Goal: Transaction & Acquisition: Purchase product/service

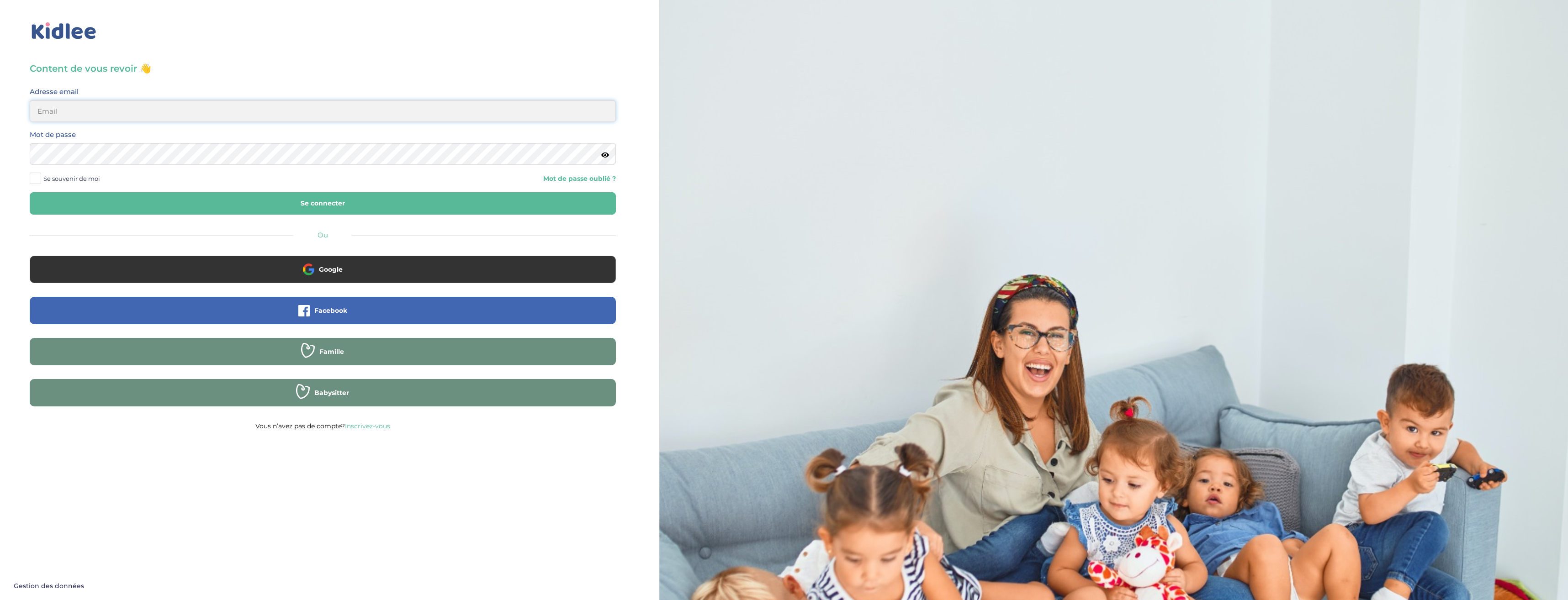
click at [116, 119] on input "email" at bounding box center [323, 111] width 586 height 22
type input "[EMAIL_ADDRESS][DOMAIN_NAME]"
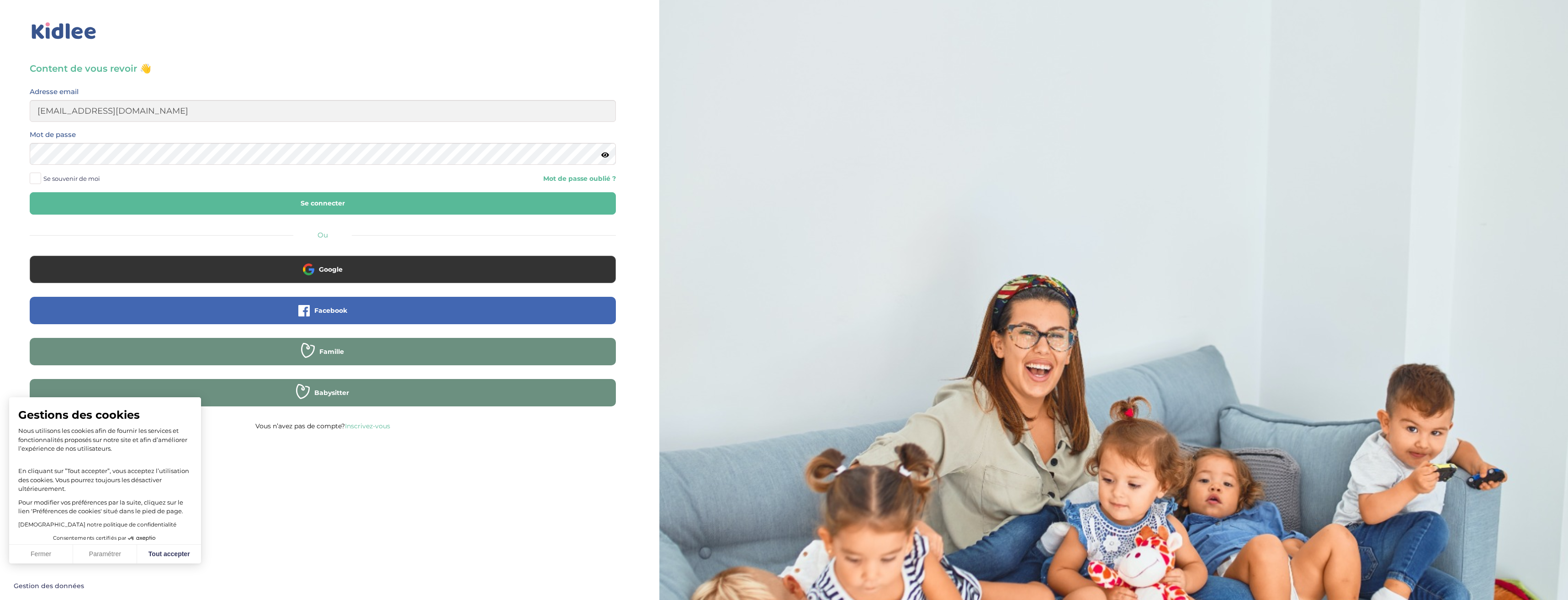
click at [33, 180] on span at bounding box center [35, 178] width 12 height 12
click at [0, 0] on input "Se souvenir de moi" at bounding box center [0, 0] width 0 height 0
click at [604, 156] on icon at bounding box center [605, 155] width 8 height 7
click at [212, 202] on button "Se connecter" at bounding box center [323, 203] width 586 height 23
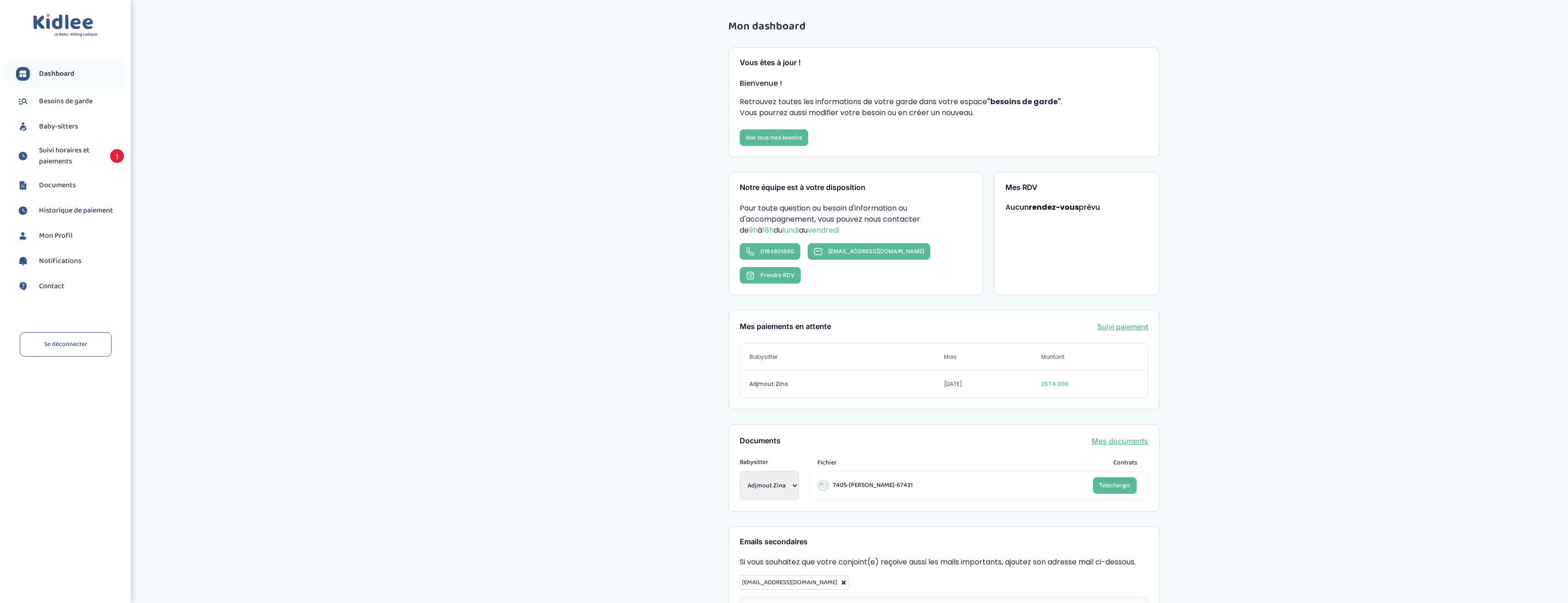
click at [60, 239] on span "Mon Profil" at bounding box center [56, 236] width 34 height 11
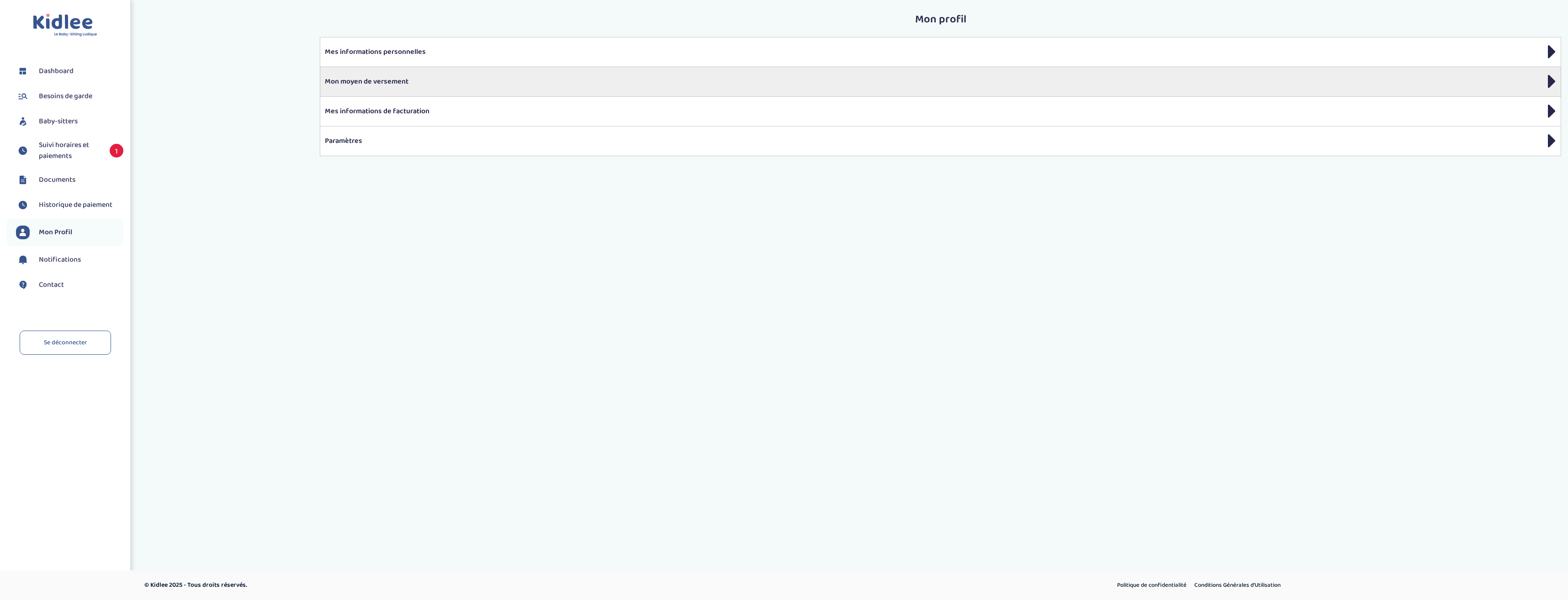
click at [359, 76] on p "Mon moyen de versement" at bounding box center [940, 82] width 1231 height 11
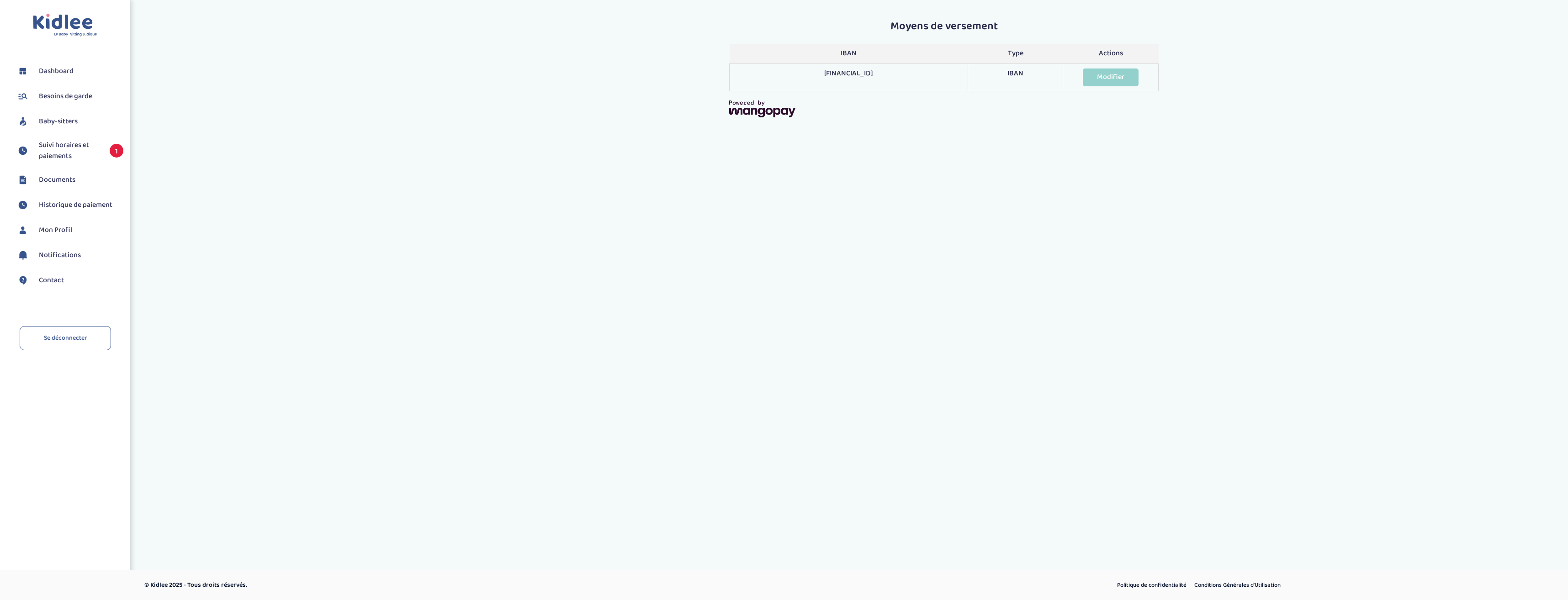
click at [73, 148] on span "Suivi horaires et paiements" at bounding box center [69, 151] width 61 height 22
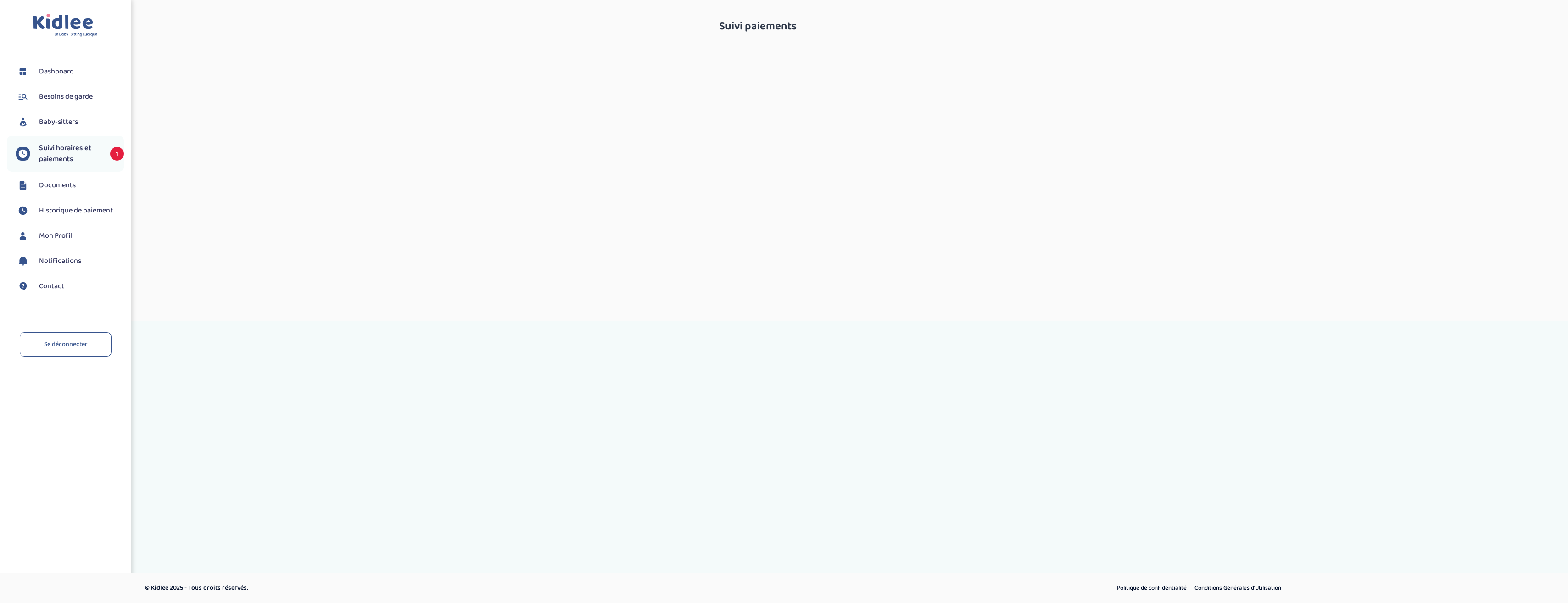
select select "septembre 2025"
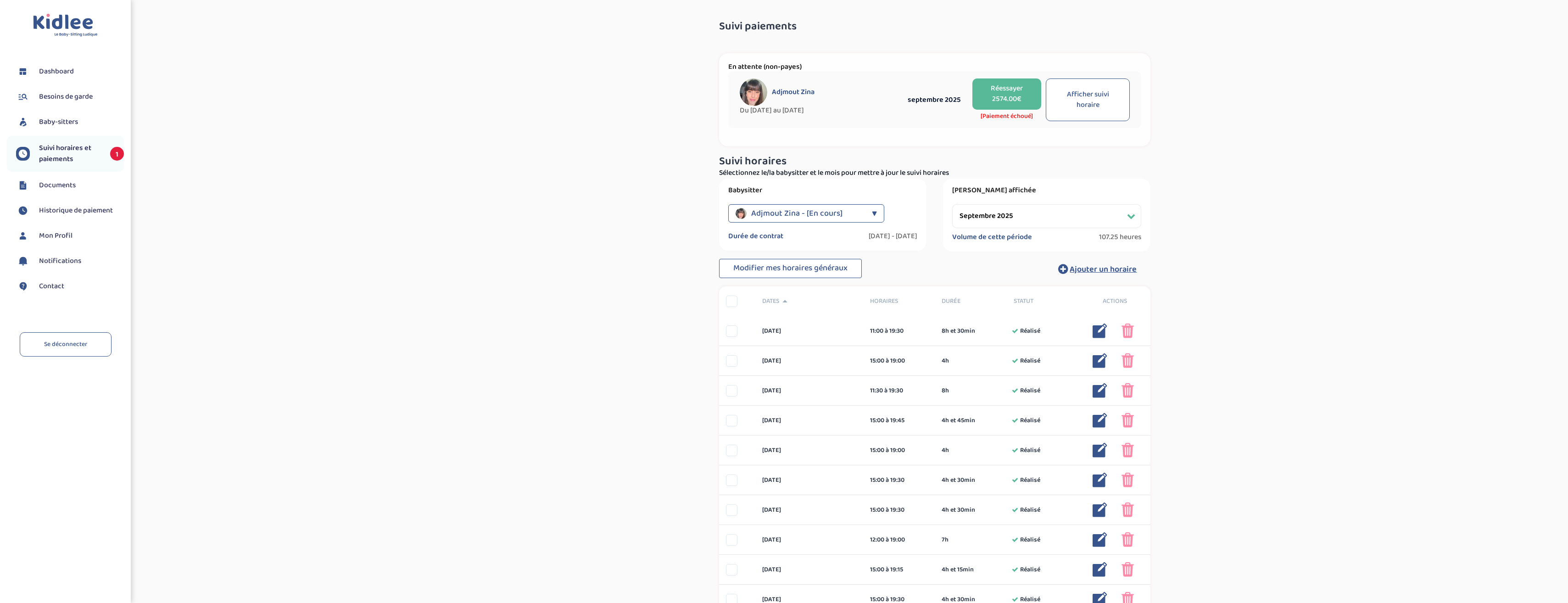
click at [999, 94] on button "Réessayer 2574.00€" at bounding box center [1006, 94] width 69 height 31
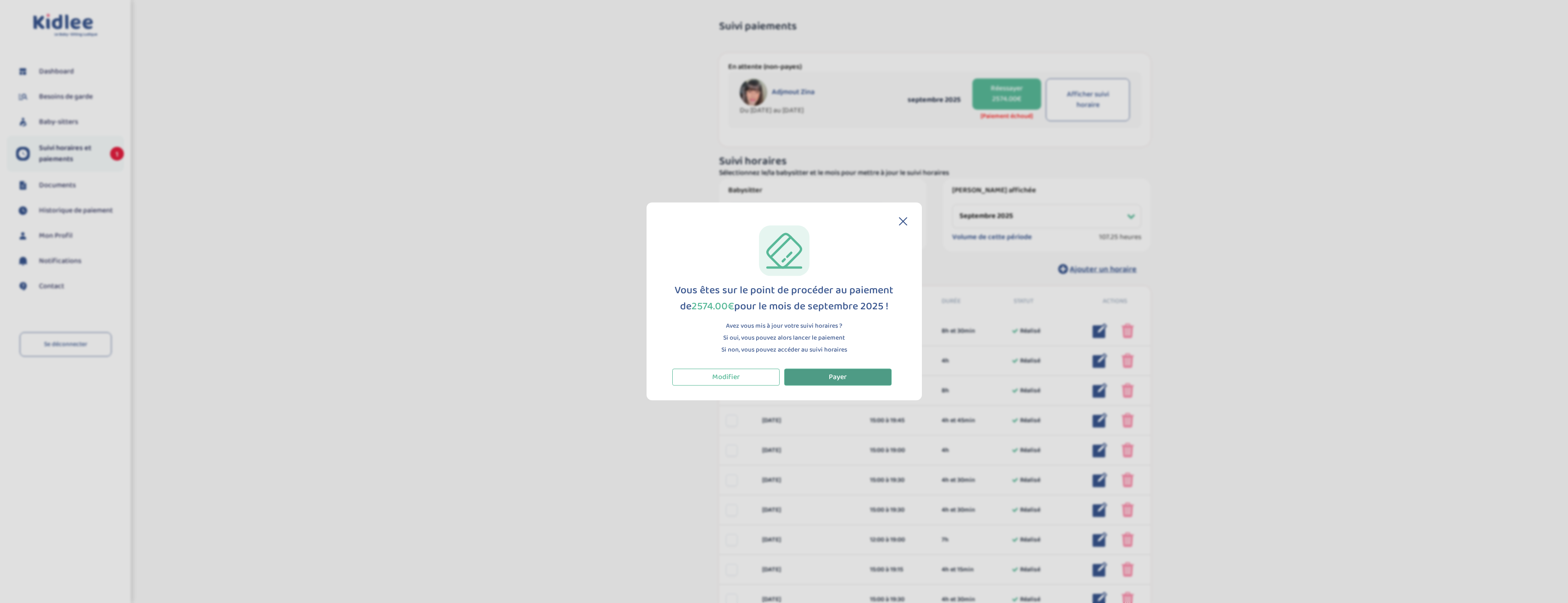
click at [811, 374] on button "Payer" at bounding box center [838, 377] width 108 height 17
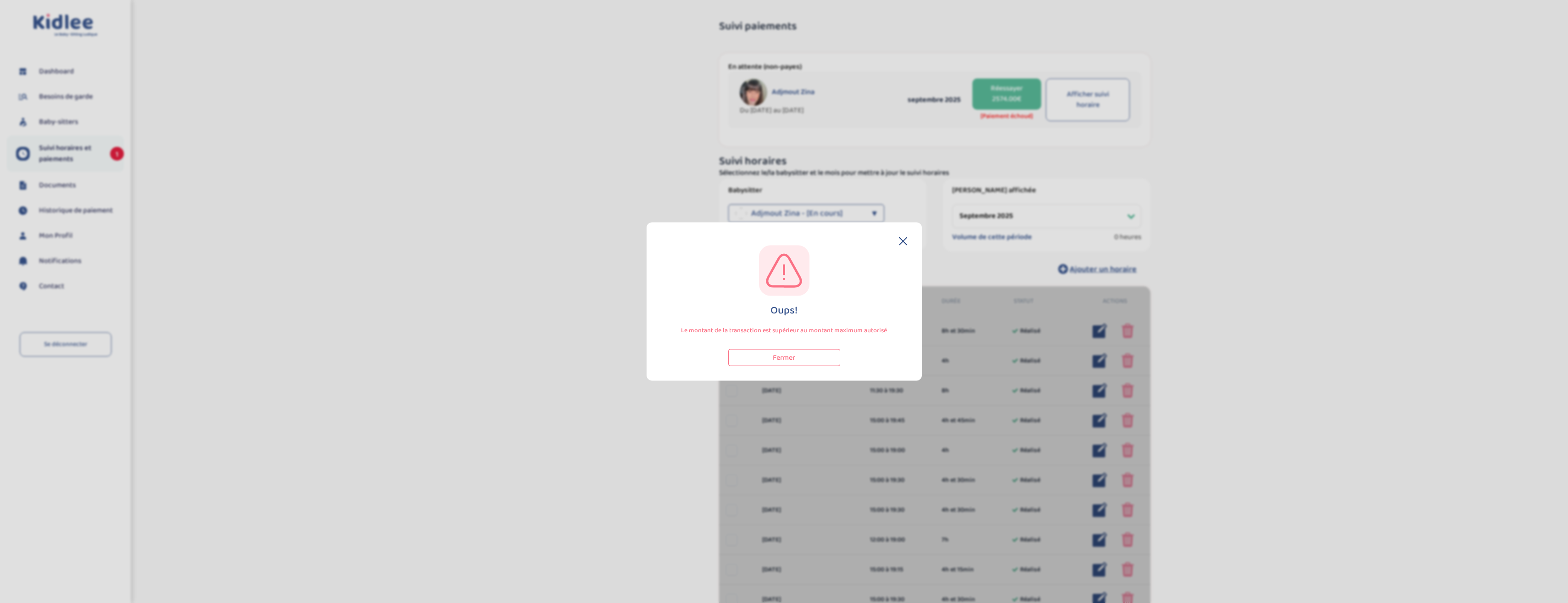
select select "septembre 2025"
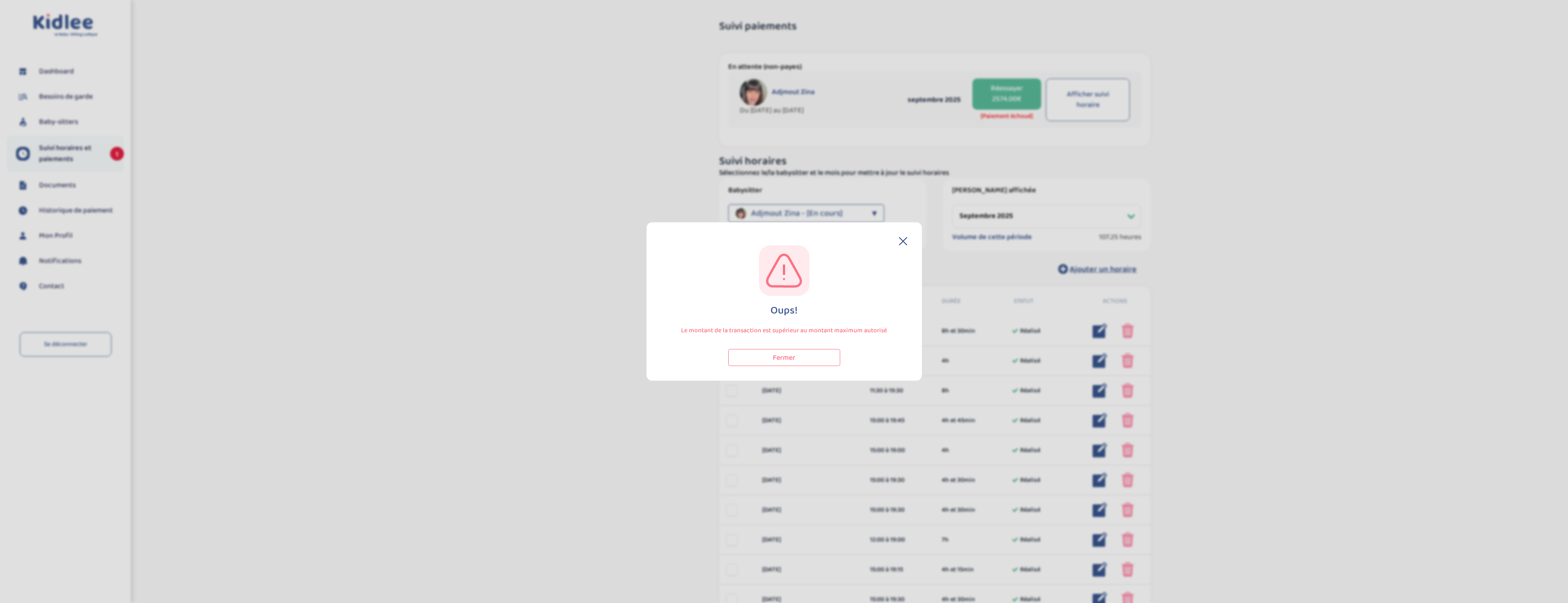
drag, startPoint x: 904, startPoint y: 237, endPoint x: 901, endPoint y: 244, distance: 7.6
click at [903, 237] on div "Oups! Le montant de la transaction est supérieur au montant maximum autorisé Fe…" at bounding box center [784, 302] width 275 height 158
click at [899, 250] on div "Oups! Le montant de la transaction est supérieur au montant maximum autorisé Fe…" at bounding box center [784, 306] width 246 height 120
click at [902, 246] on div "Oups! Le montant de la transaction est supérieur au montant maximum autorisé Fe…" at bounding box center [784, 306] width 246 height 120
click at [902, 244] on icon at bounding box center [903, 242] width 9 height 9
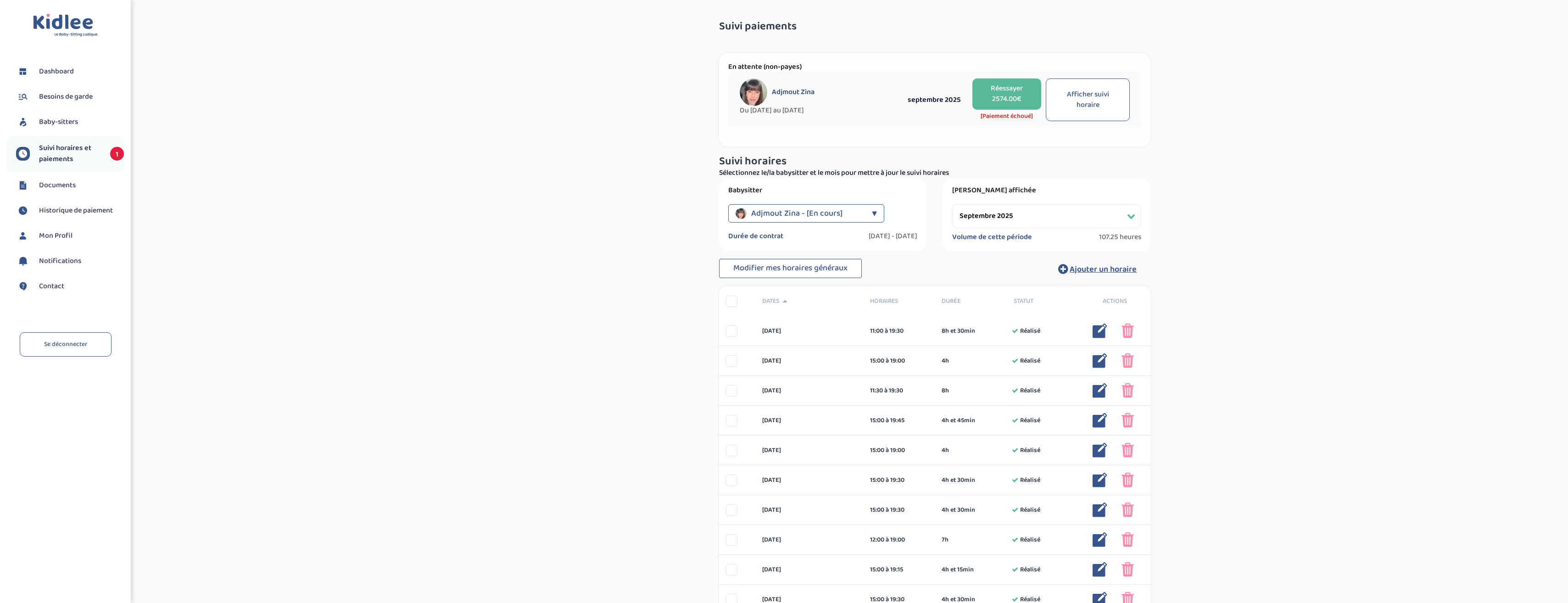
click at [49, 285] on span "Contact" at bounding box center [51, 286] width 25 height 11
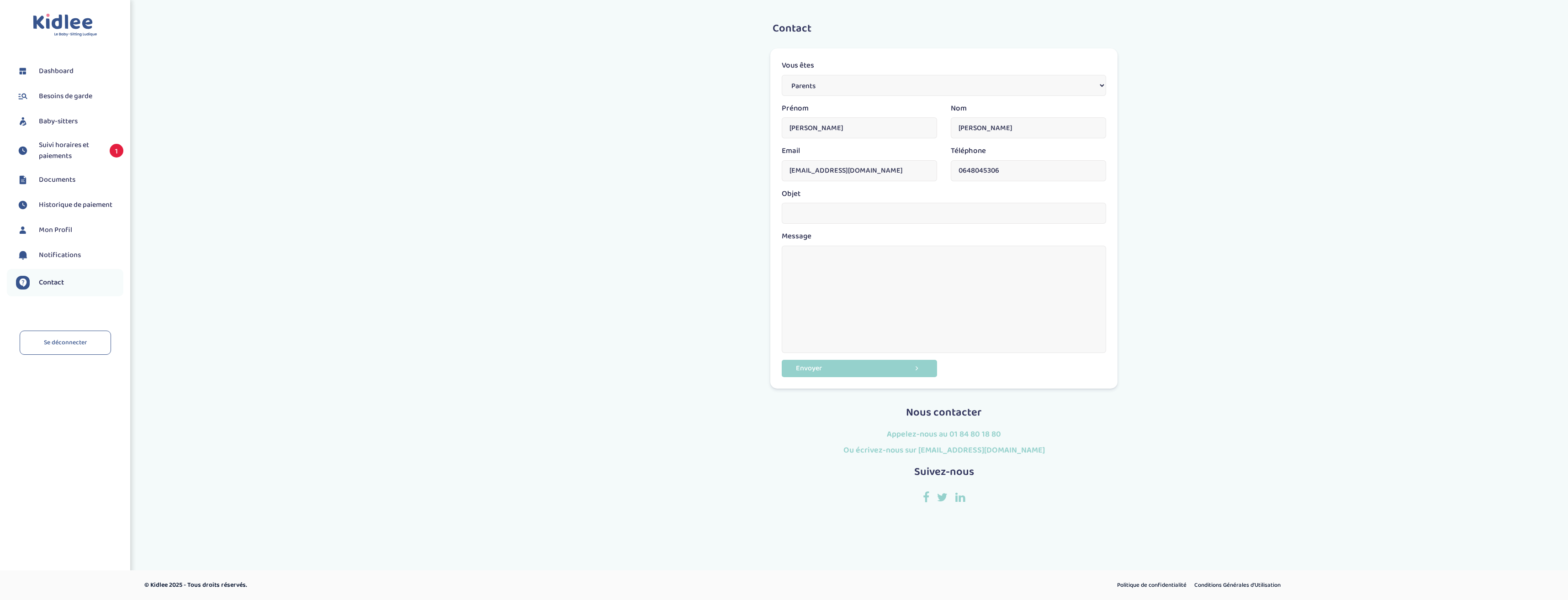
click at [55, 231] on span "Mon Profil" at bounding box center [55, 230] width 33 height 11
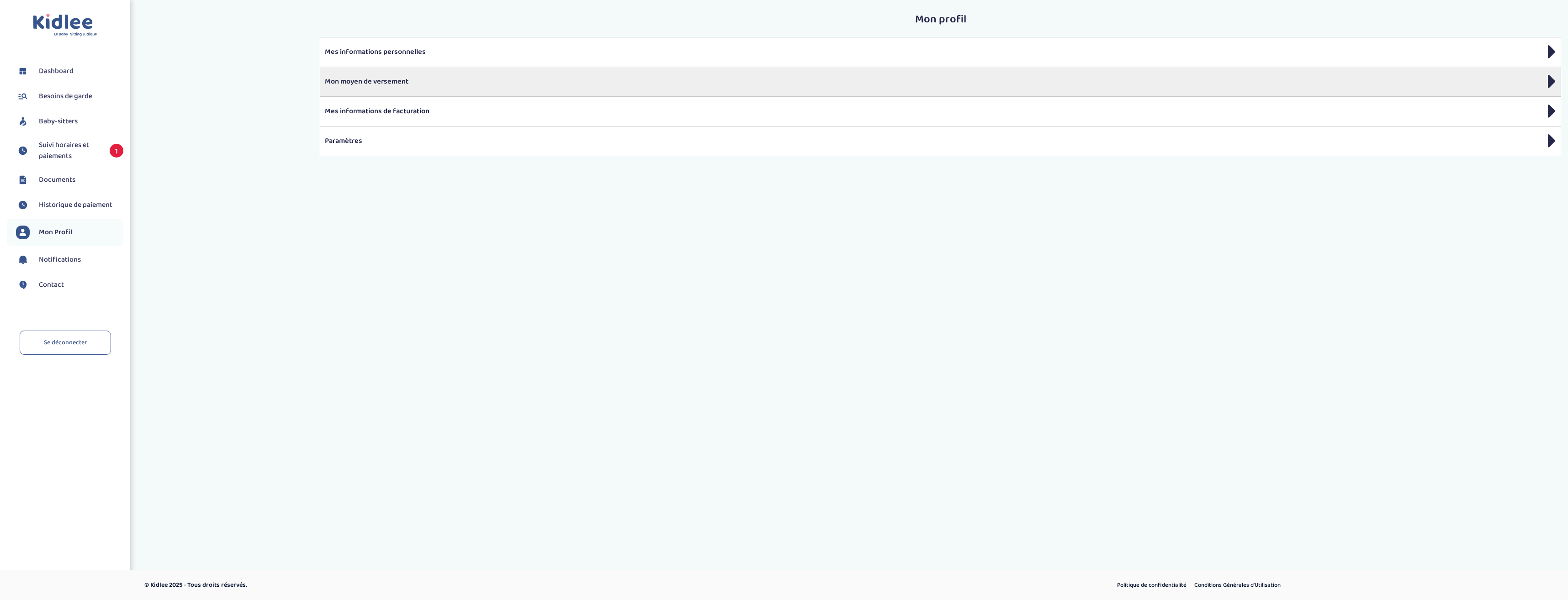
click at [364, 82] on p "Mon moyen de versement" at bounding box center [940, 82] width 1231 height 11
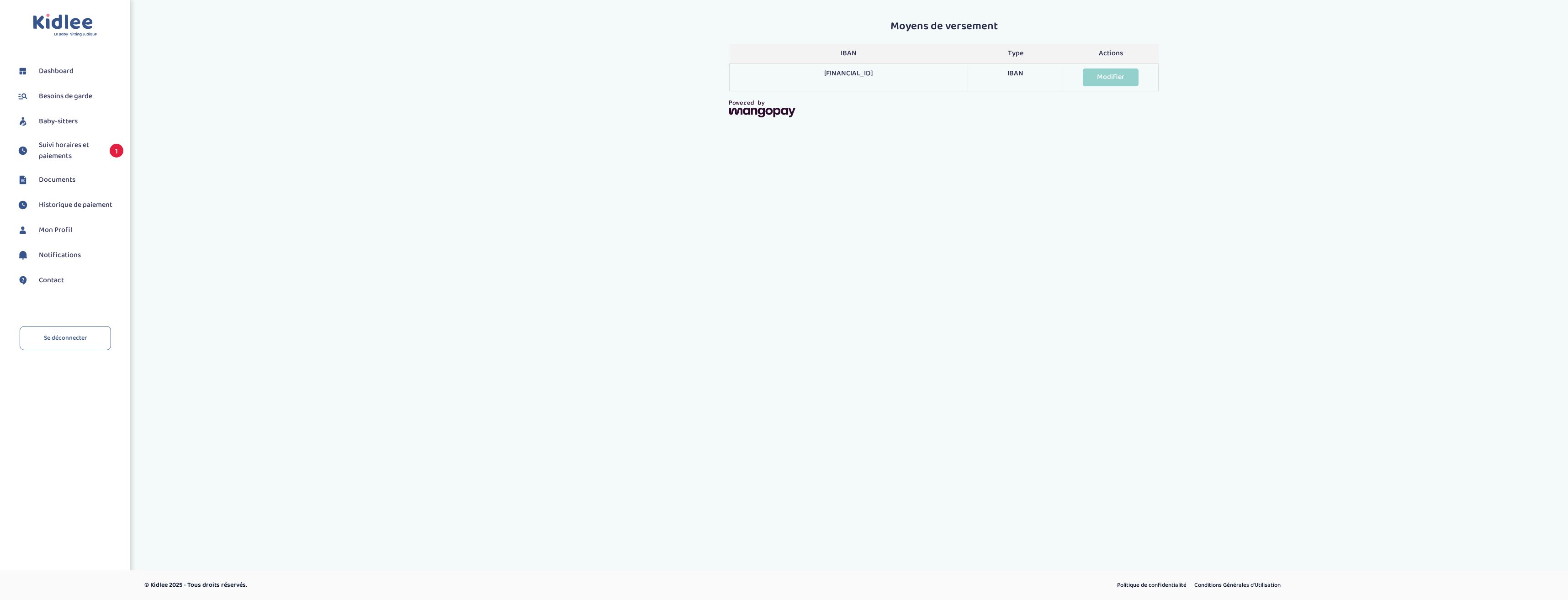
click at [60, 99] on span "Besoins de garde" at bounding box center [66, 96] width 54 height 11
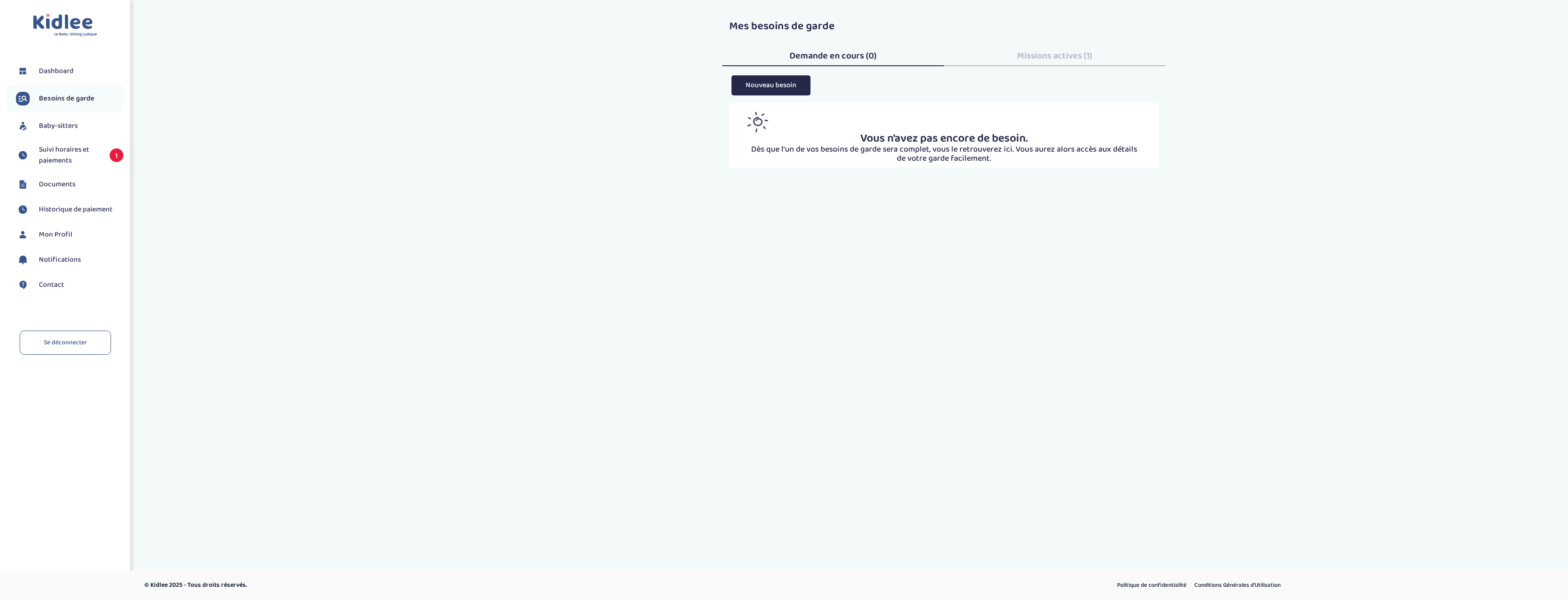
click at [59, 71] on span "Dashboard" at bounding box center [56, 71] width 35 height 11
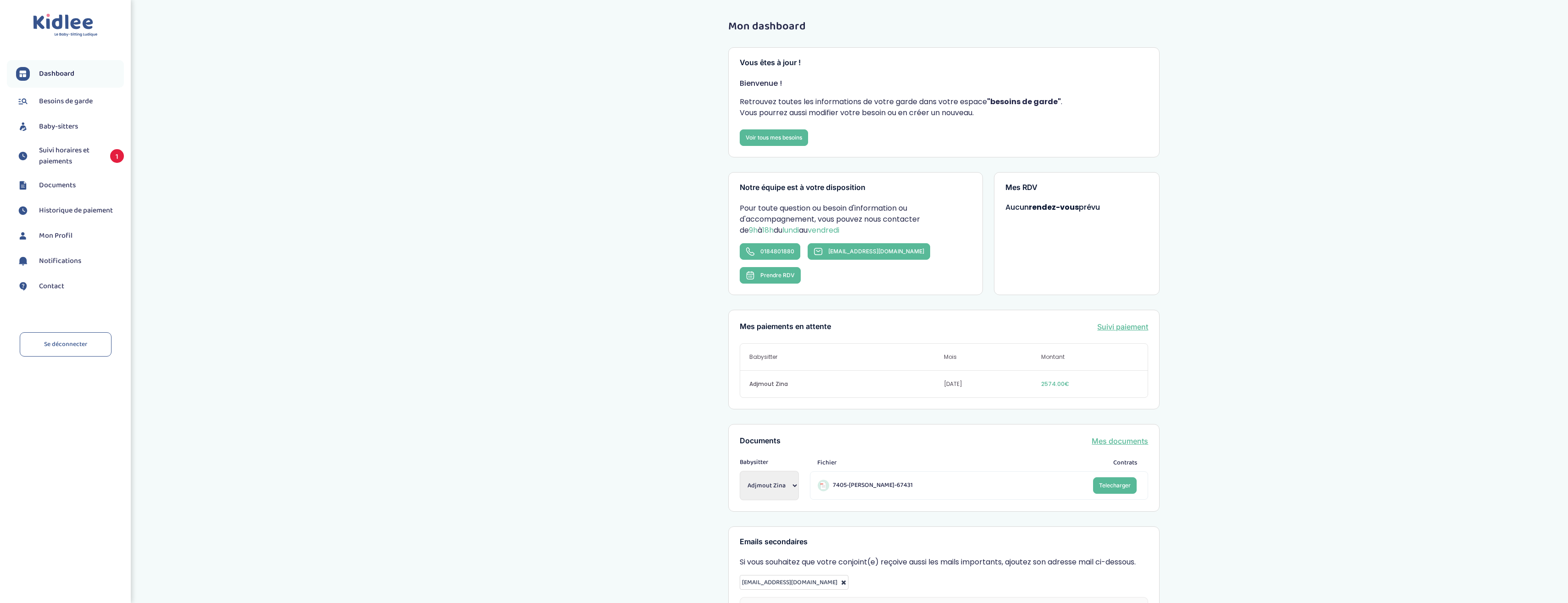
click at [1122, 321] on link "Suivi paiement" at bounding box center [1122, 327] width 51 height 11
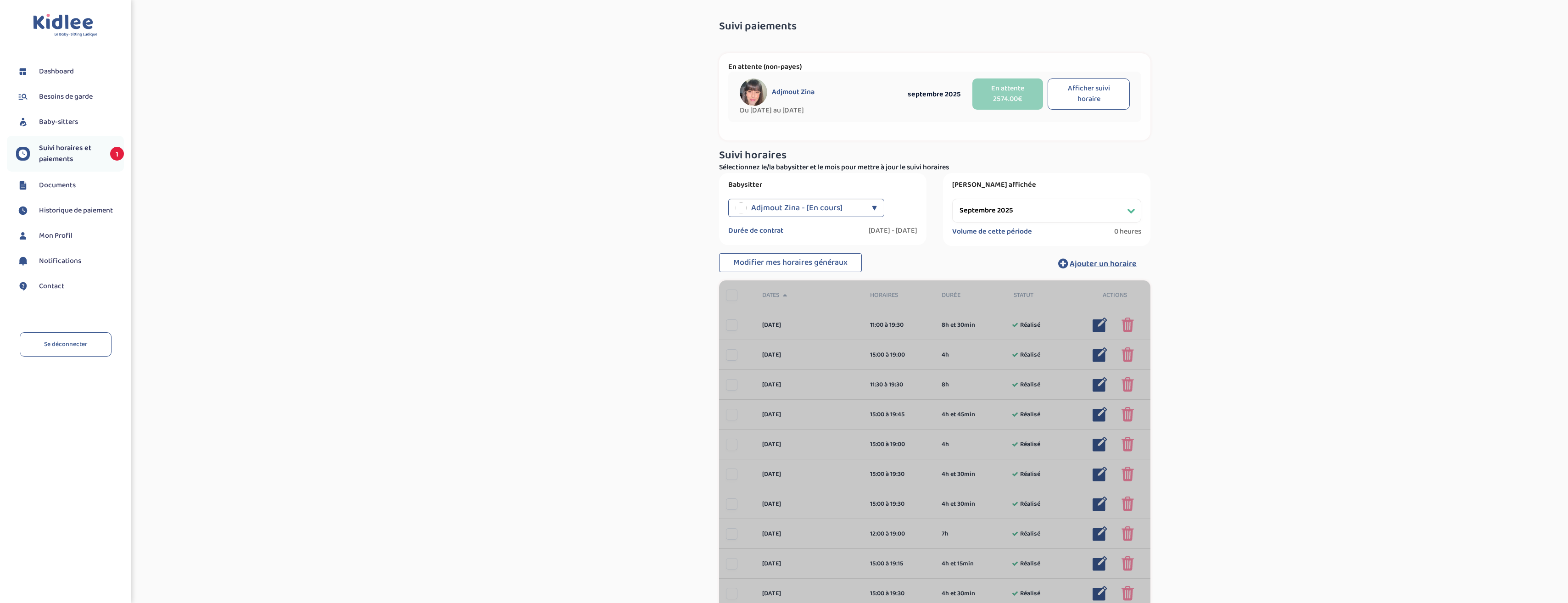
select select "septembre 2025"
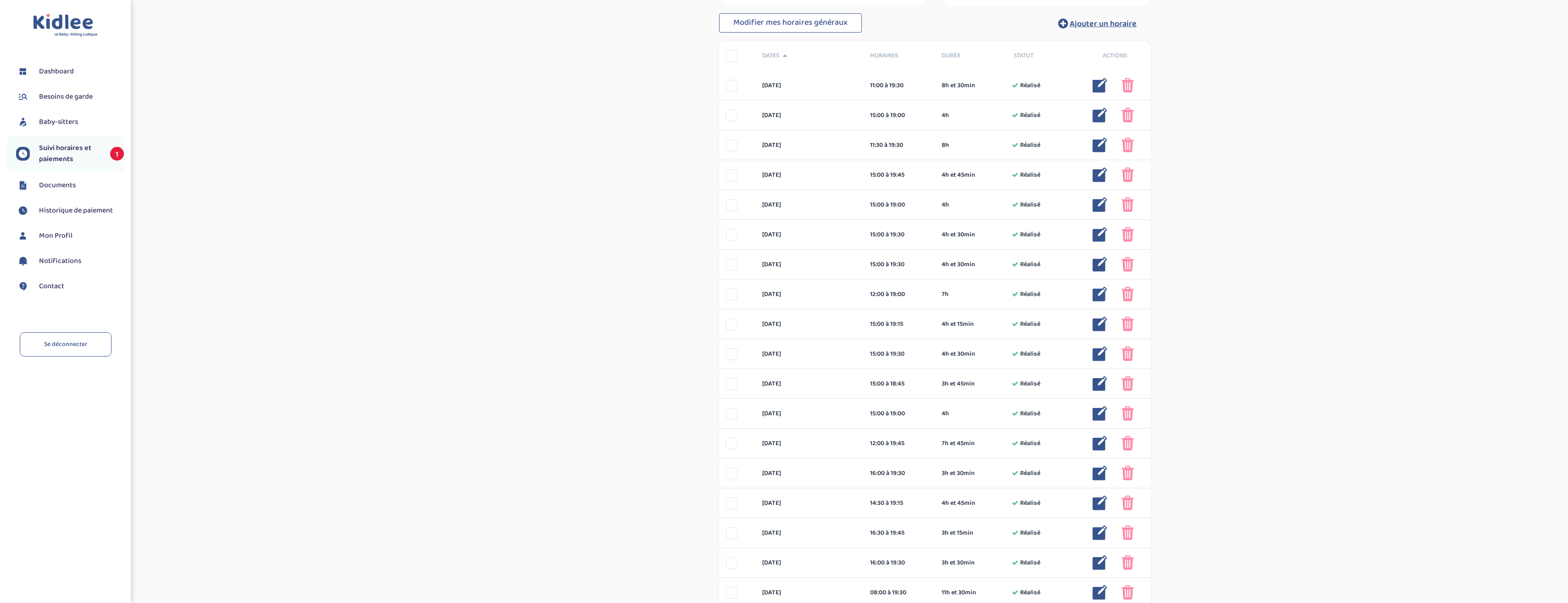
scroll to position [86, 0]
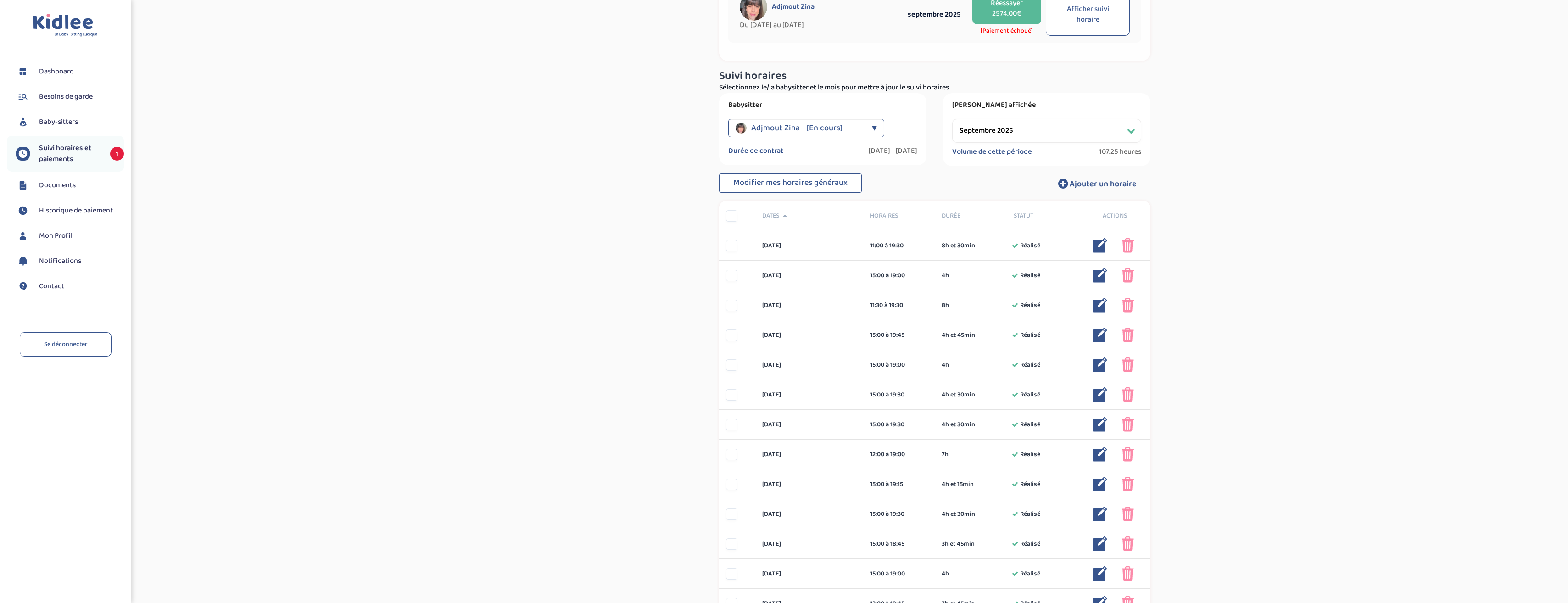
click at [56, 209] on span "Historique de paiement" at bounding box center [76, 211] width 74 height 11
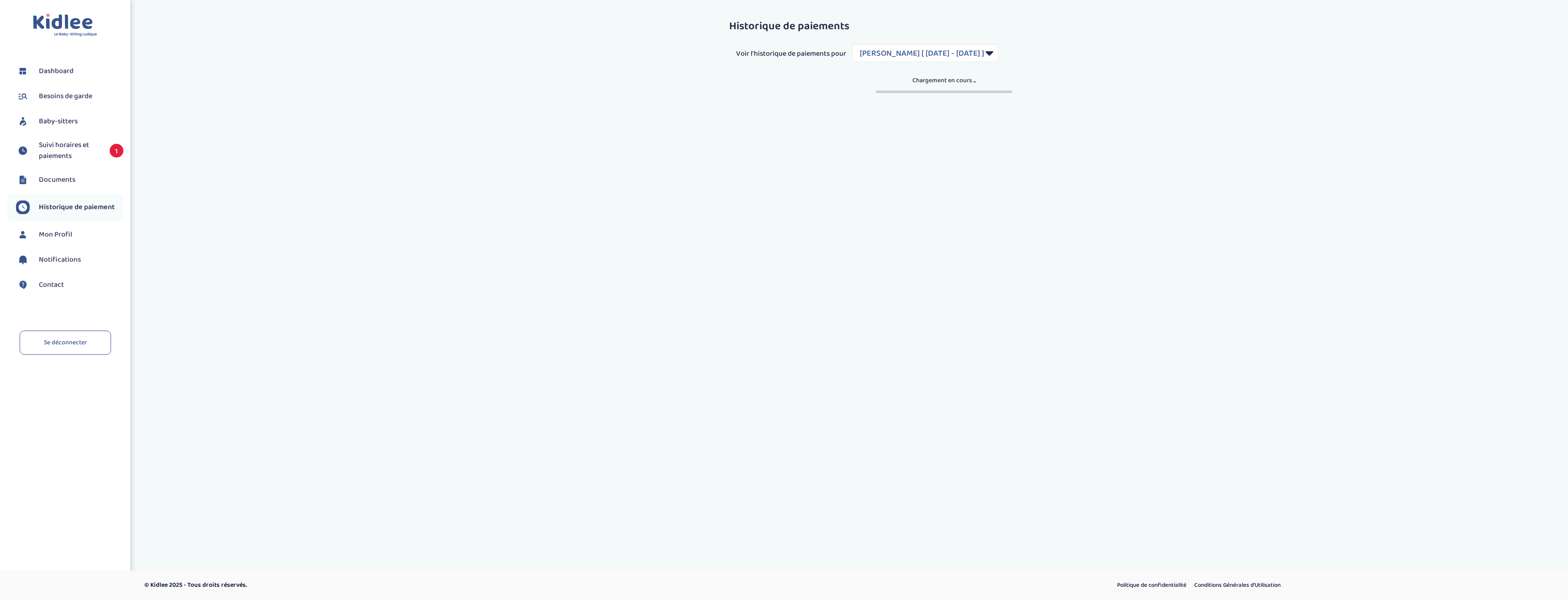
select select "2027"
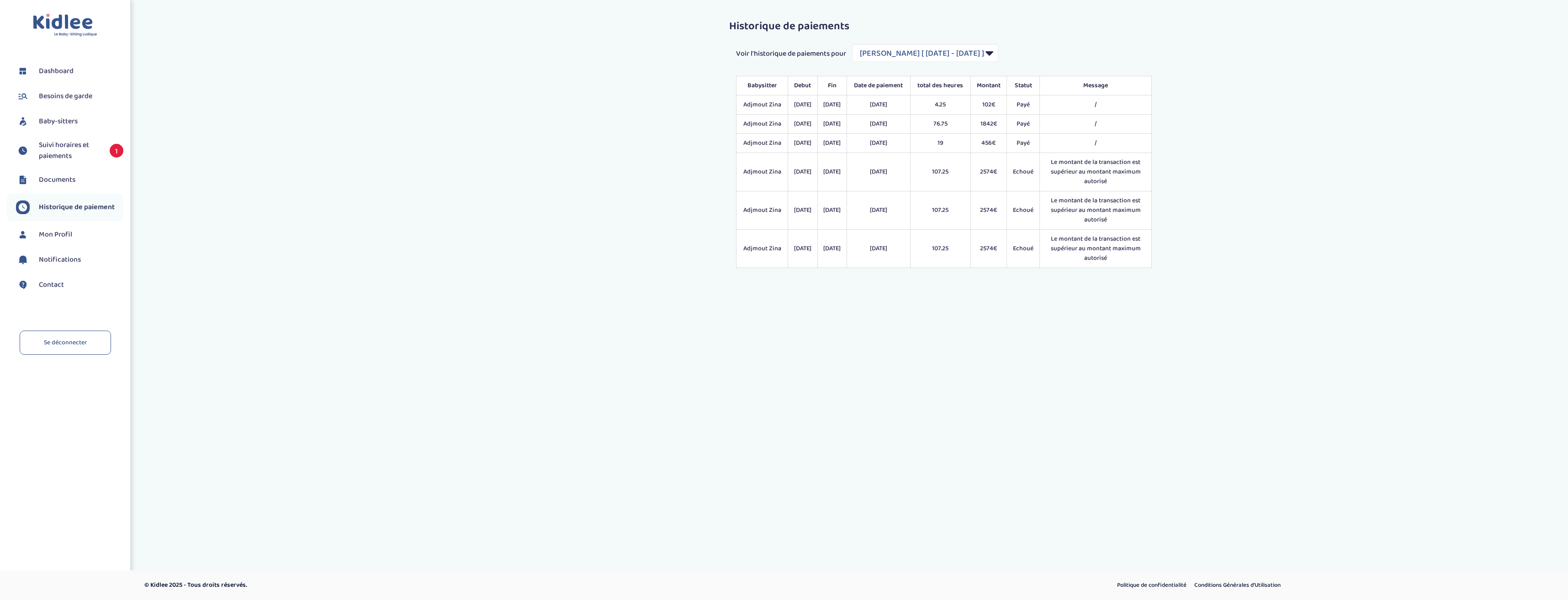
click at [54, 181] on span "Documents" at bounding box center [57, 180] width 37 height 11
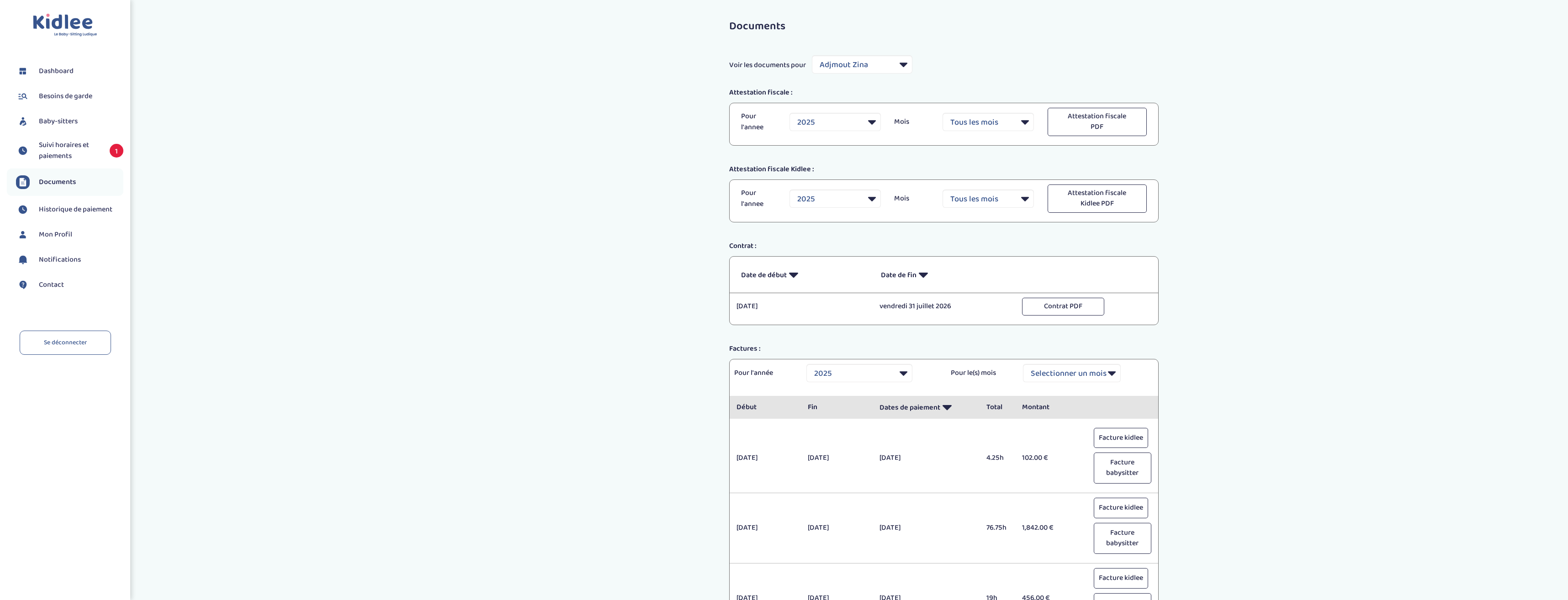
select select "23481"
select select "2025"
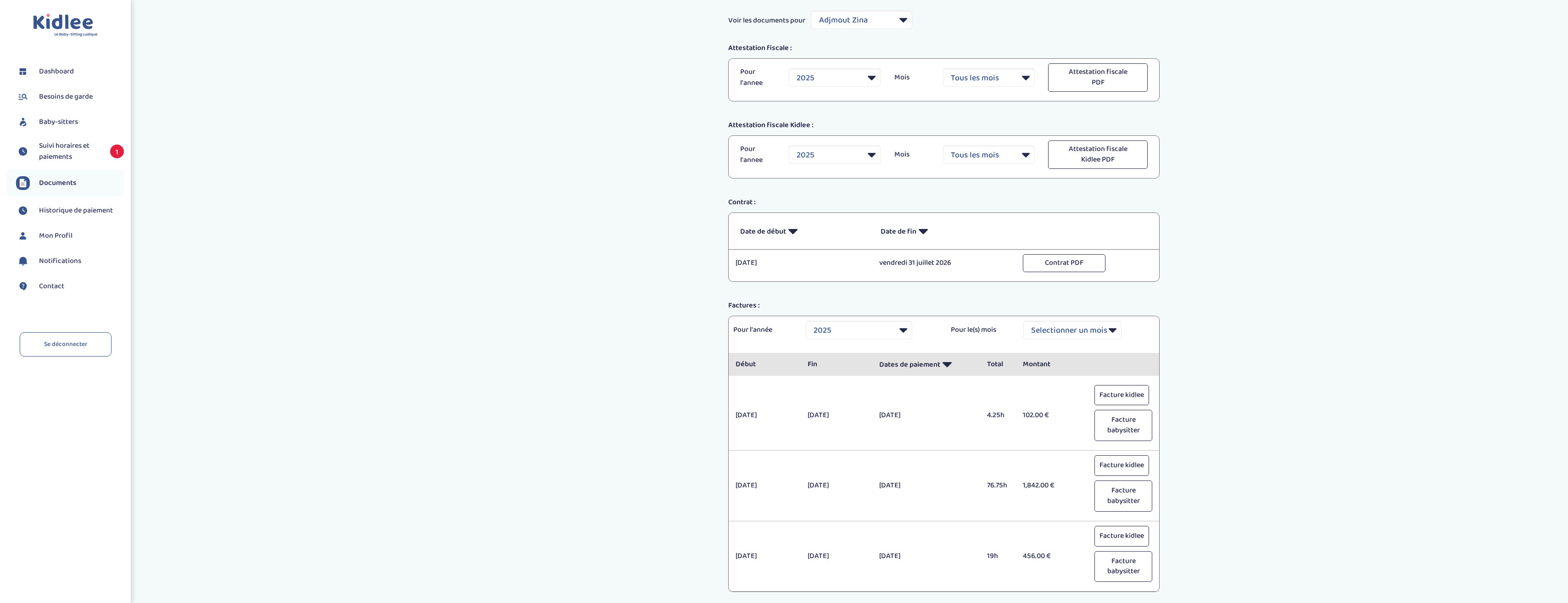
scroll to position [112, 0]
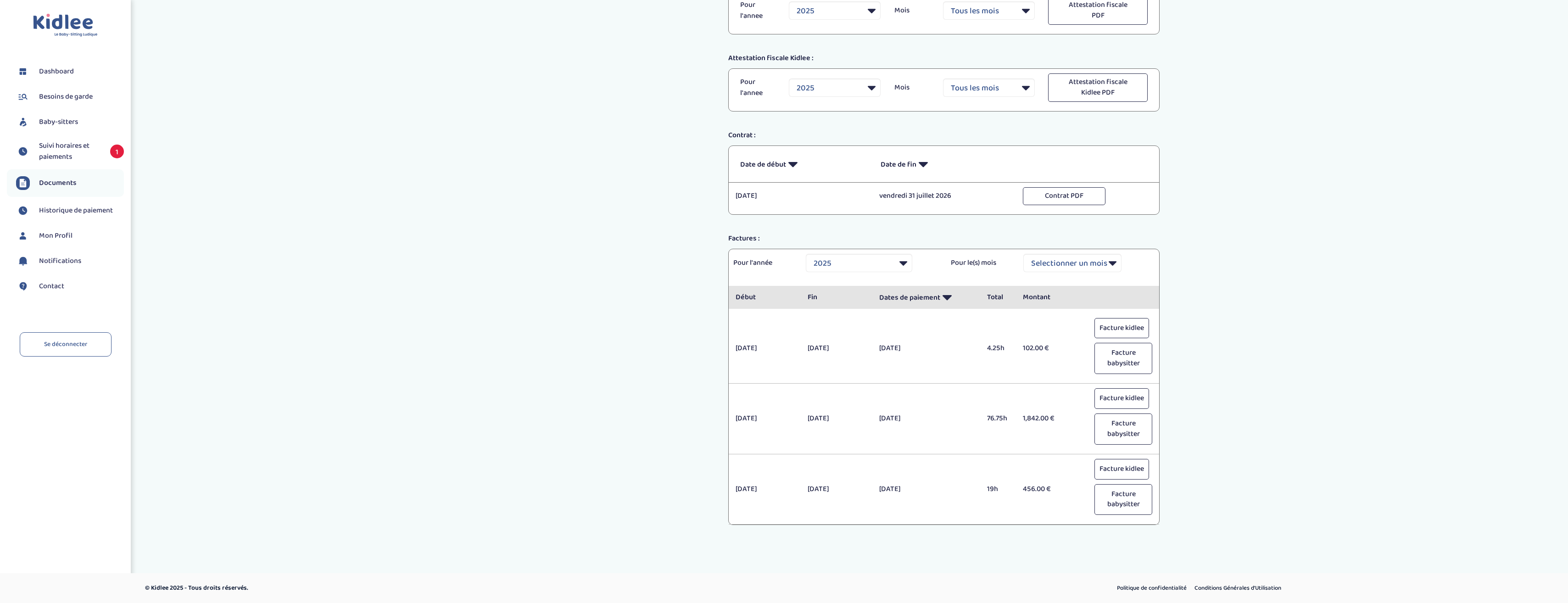
click at [43, 232] on span "Mon Profil" at bounding box center [56, 236] width 34 height 11
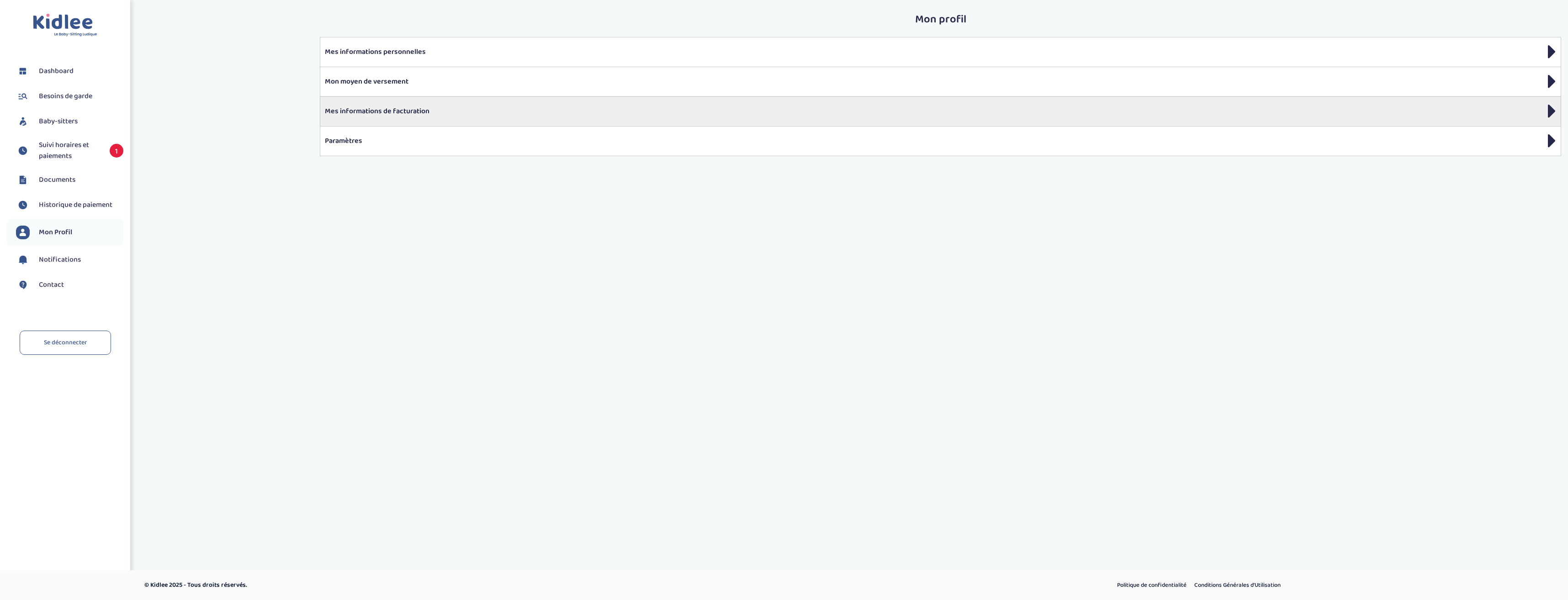
click at [396, 109] on p "Mes informations de facturation" at bounding box center [940, 111] width 1231 height 11
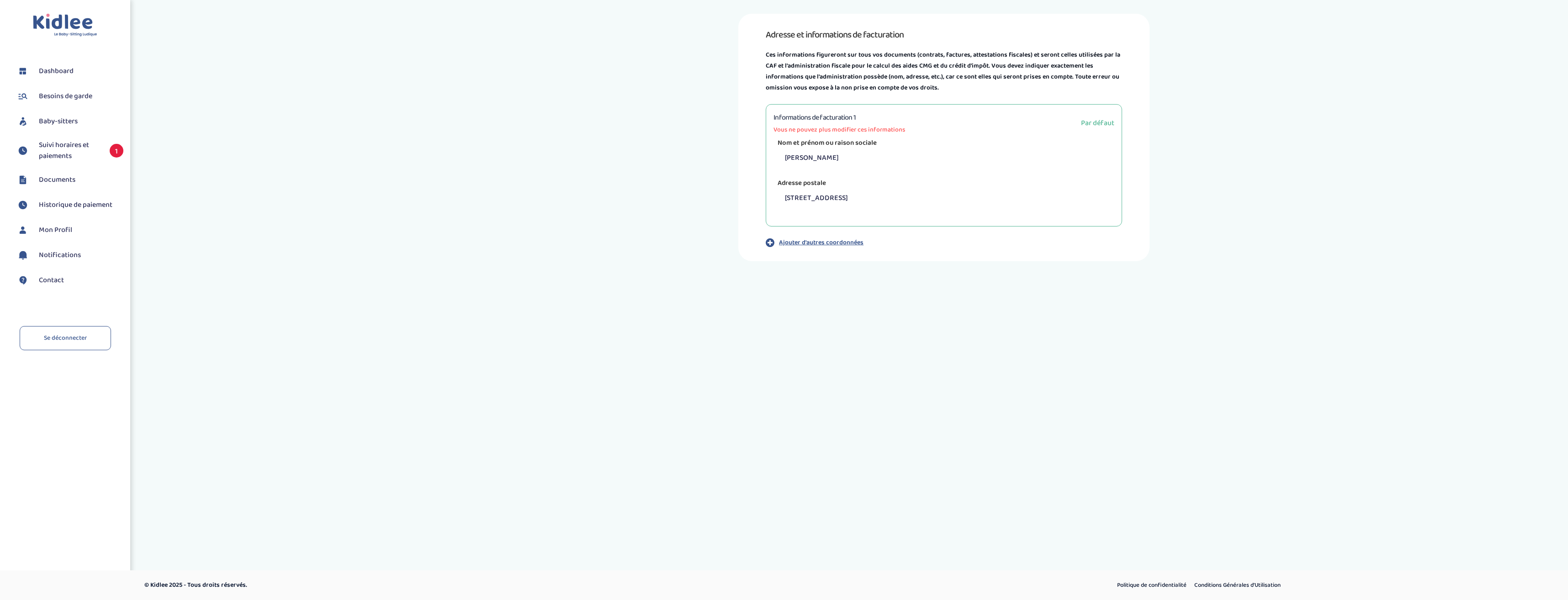
click at [69, 153] on span "Suivi horaires et paiements" at bounding box center [69, 151] width 61 height 22
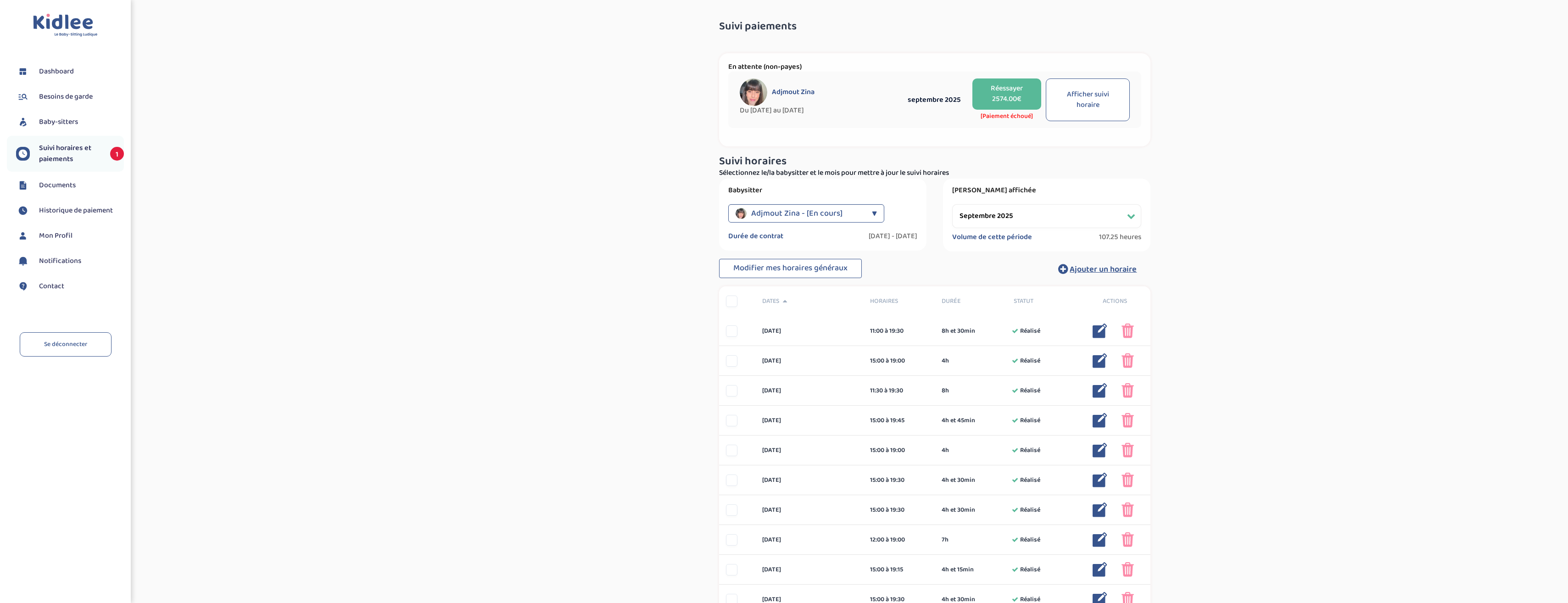
select select "septembre 2025"
drag, startPoint x: 495, startPoint y: 494, endPoint x: 485, endPoint y: 487, distance: 12.2
click at [495, 494] on div "Suivi paiements 9hFU7VZLIJgTCPmYEqcI1ezgbOi3bycKukgOxH7h En attente (non-payes)…" at bounding box center [935, 508] width 1266 height 1003
click at [590, 356] on div "Suivi paiements 9hFU7VZLIJgTCPmYEqcI1ezgbOi3bycKukgOxH7h En attente (non-payes)…" at bounding box center [935, 509] width 691 height 990
